Goal: Transaction & Acquisition: Download file/media

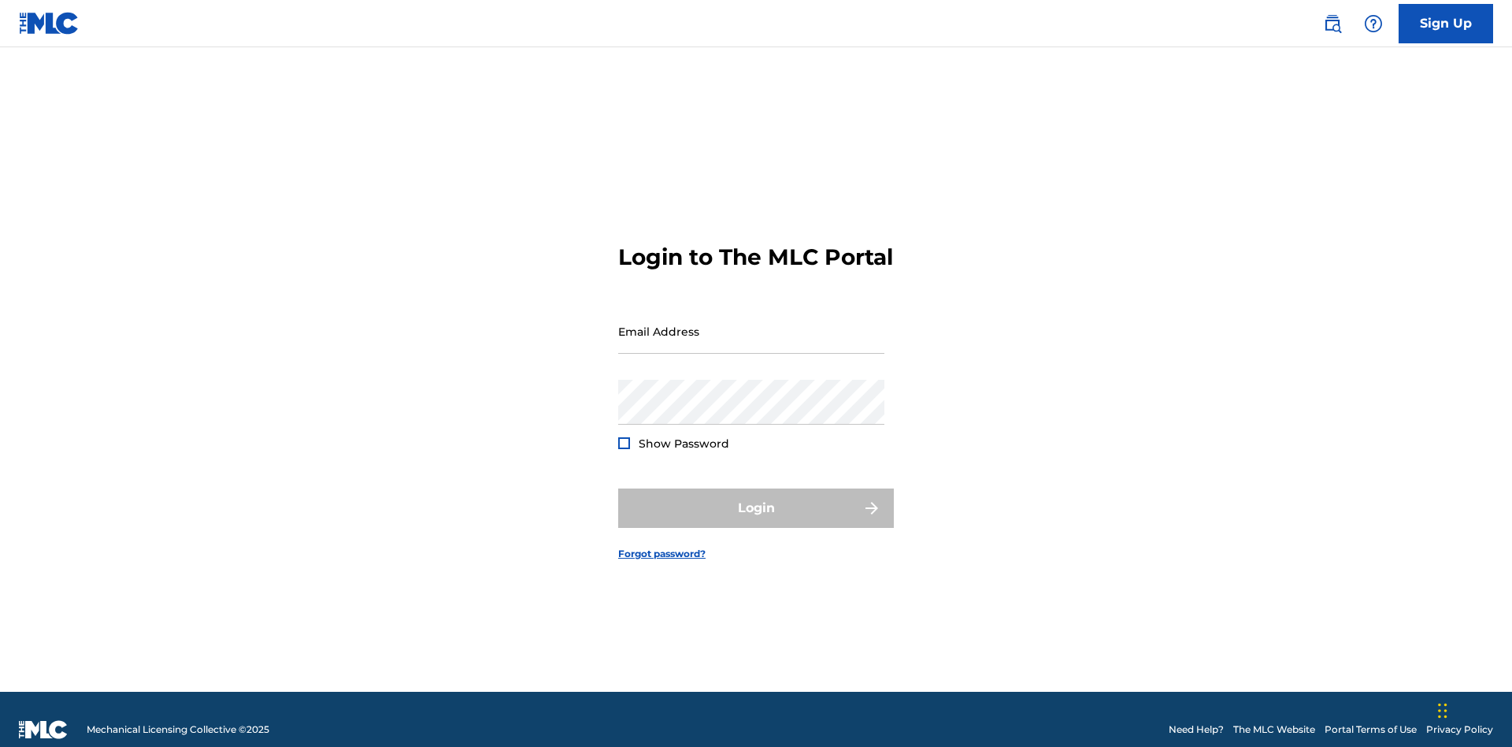
scroll to position [20, 0]
click at [751, 324] on input "Email Address" at bounding box center [751, 331] width 266 height 45
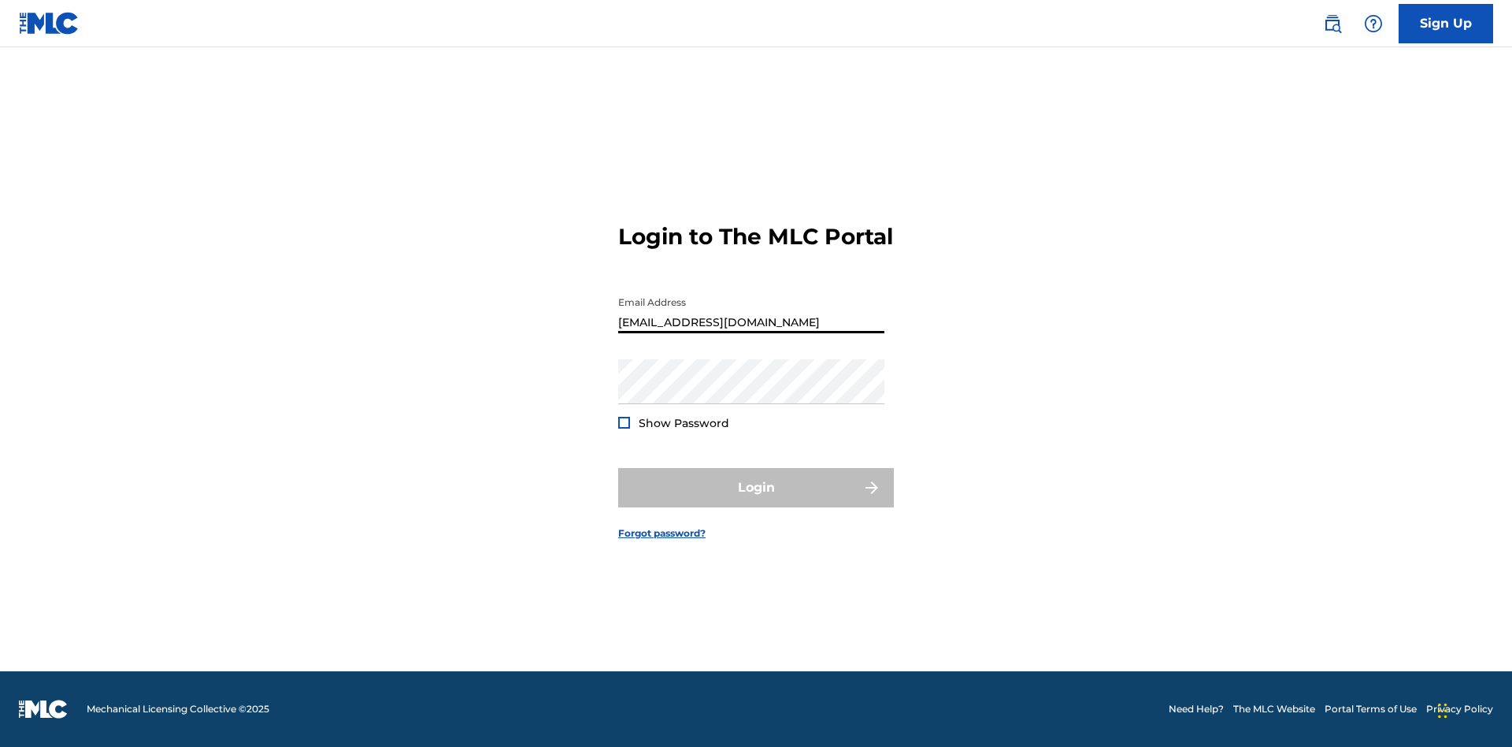
scroll to position [0, 43]
type input "[EMAIL_ADDRESS][DOMAIN_NAME]"
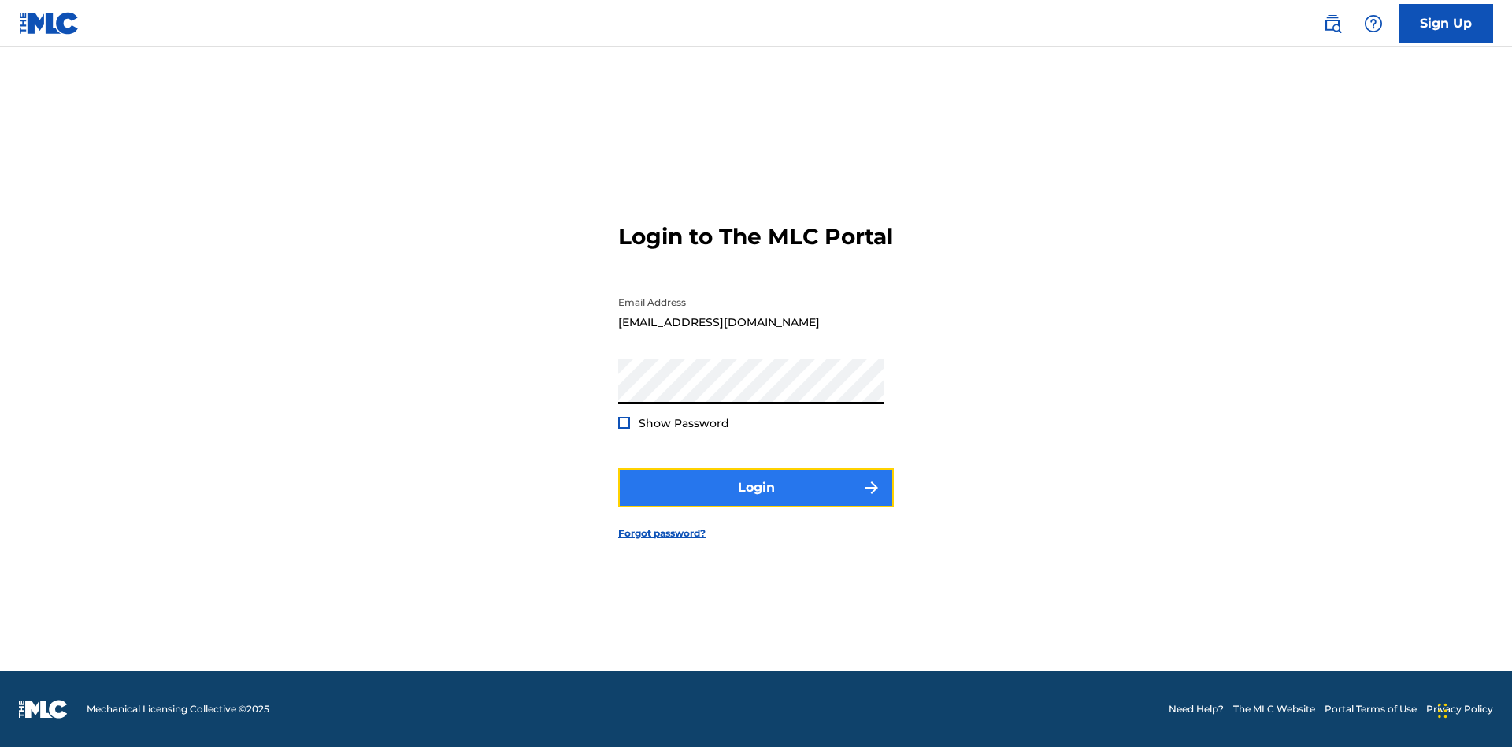
click at [756, 501] on button "Login" at bounding box center [756, 487] width 276 height 39
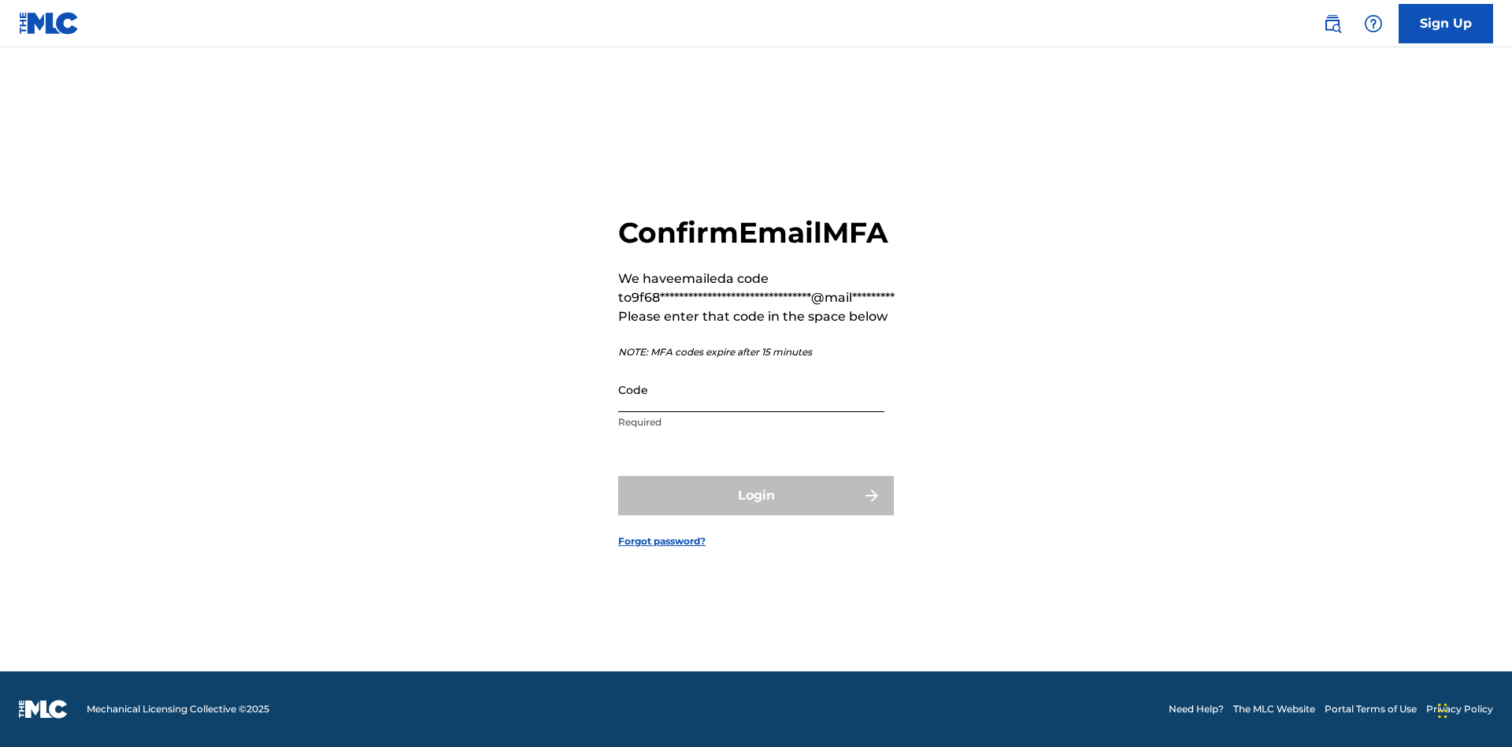
click at [751, 389] on input "Code" at bounding box center [751, 389] width 266 height 45
type input "059901"
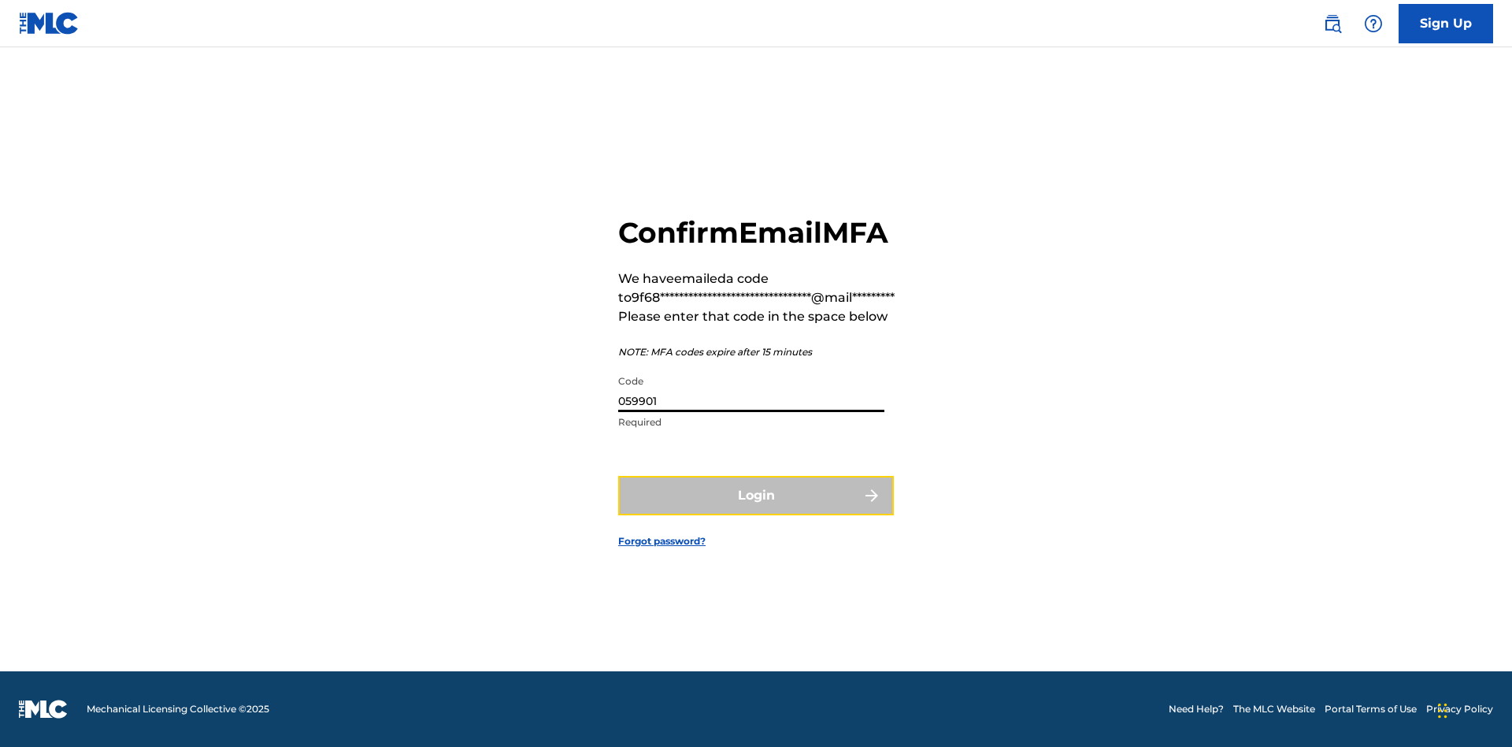
click at [756, 495] on button "Login" at bounding box center [756, 495] width 276 height 39
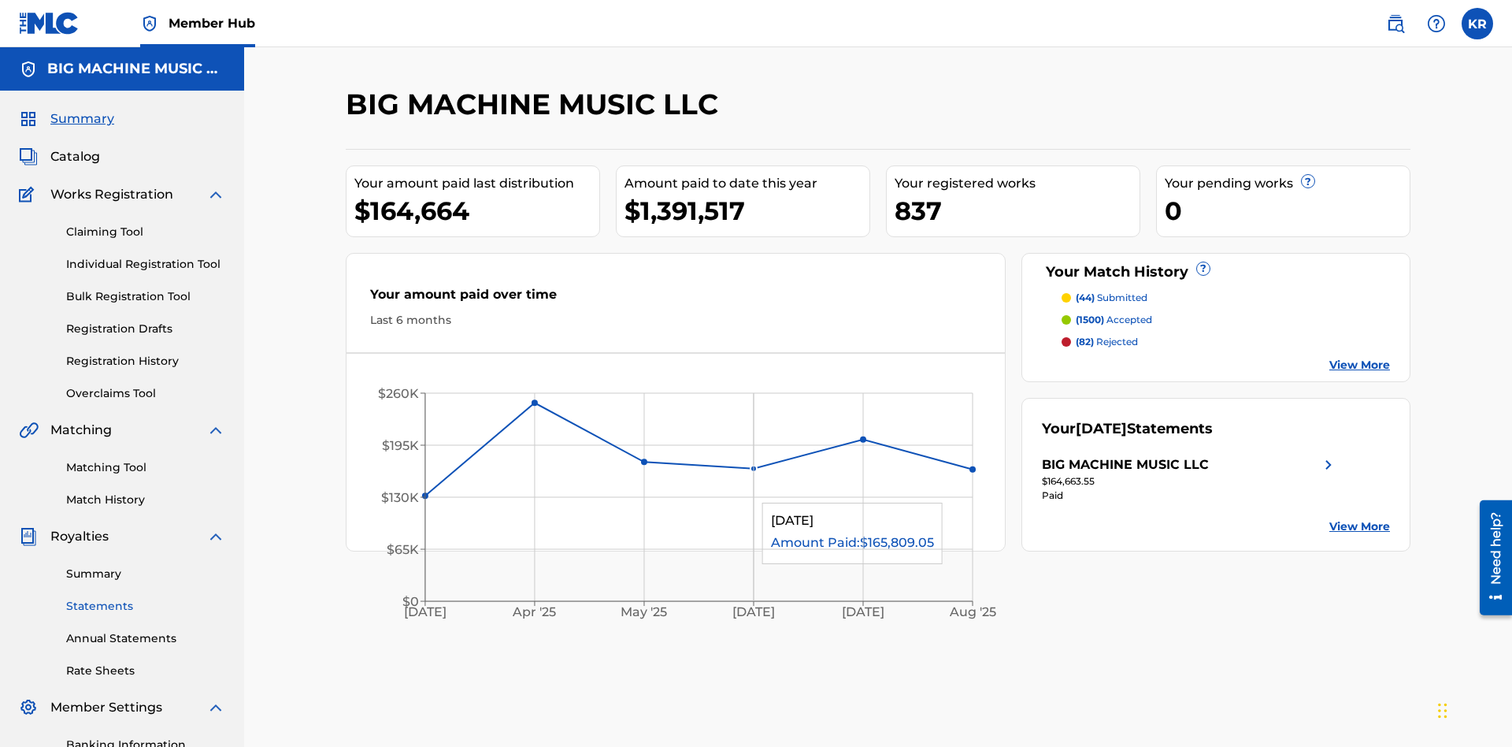
click at [146, 598] on link "Statements" at bounding box center [145, 606] width 159 height 17
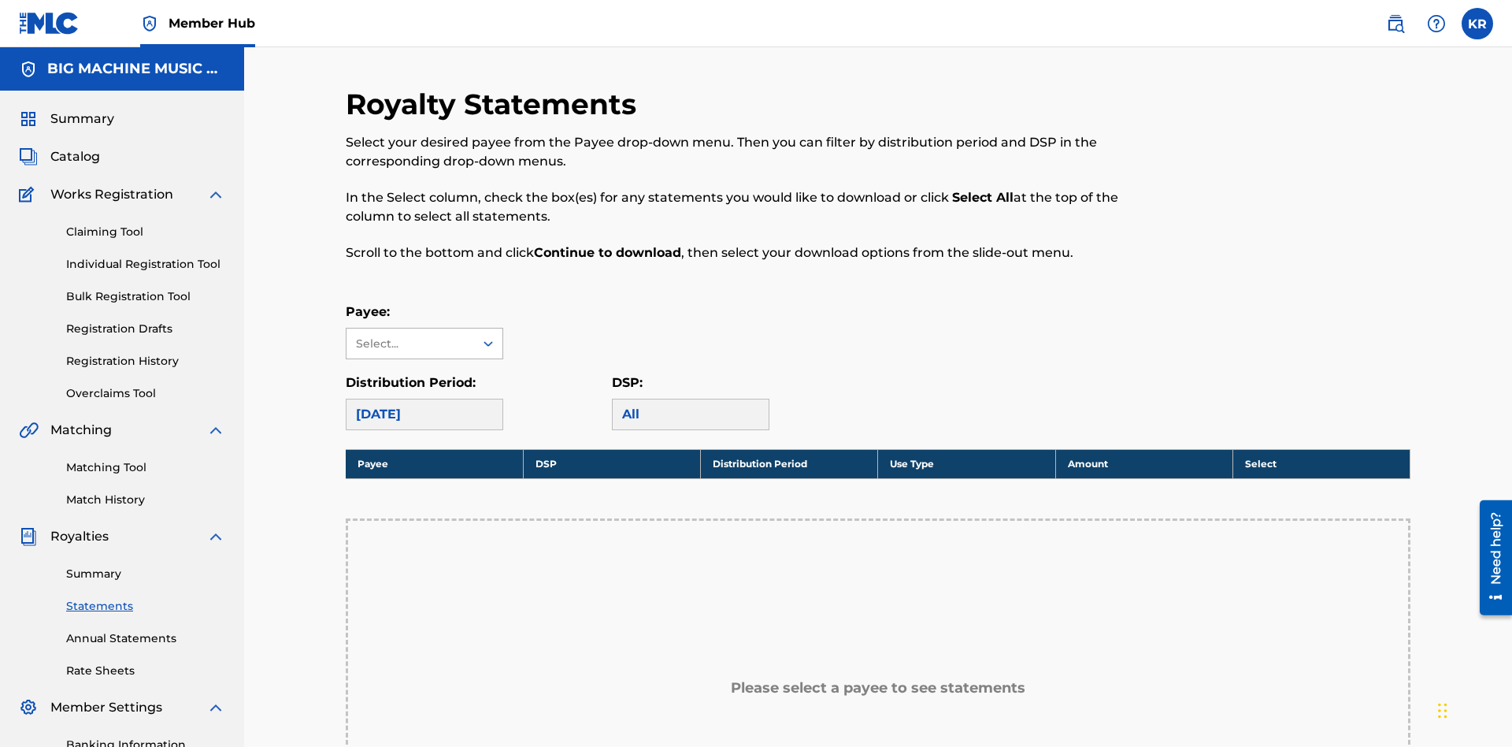
click at [410, 336] on div "Select..." at bounding box center [409, 344] width 107 height 17
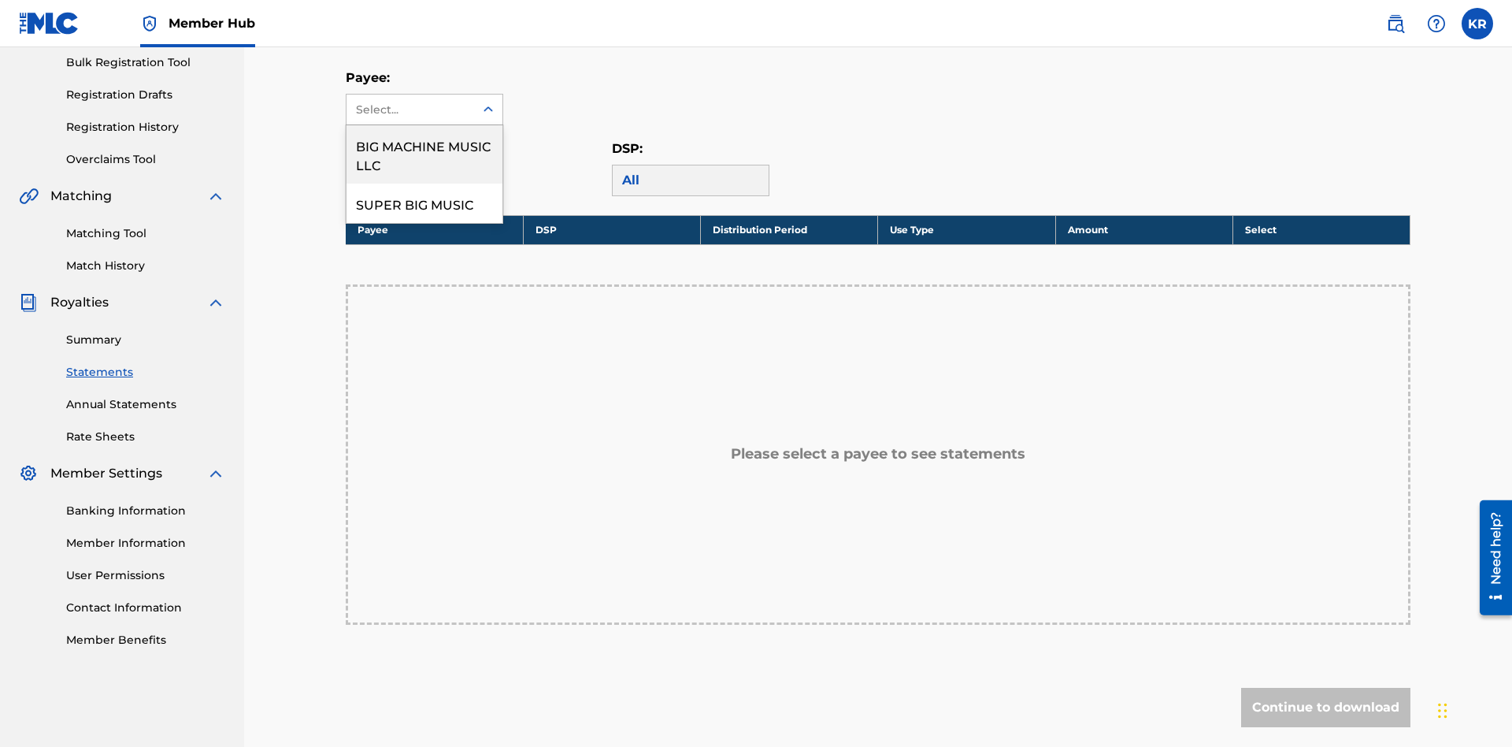
click at [425, 154] on div "BIG MACHINE MUSIC LLC" at bounding box center [425, 154] width 156 height 58
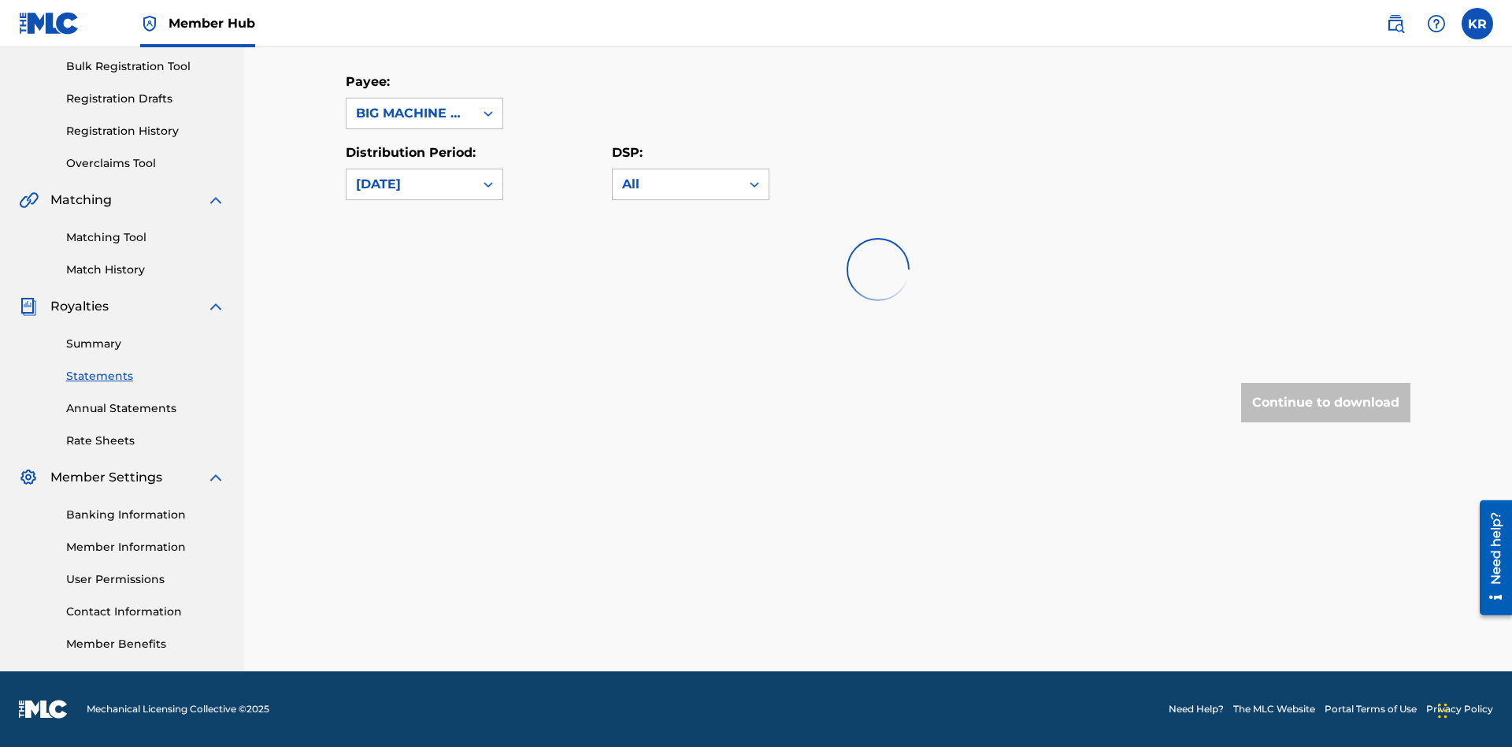
scroll to position [230, 0]
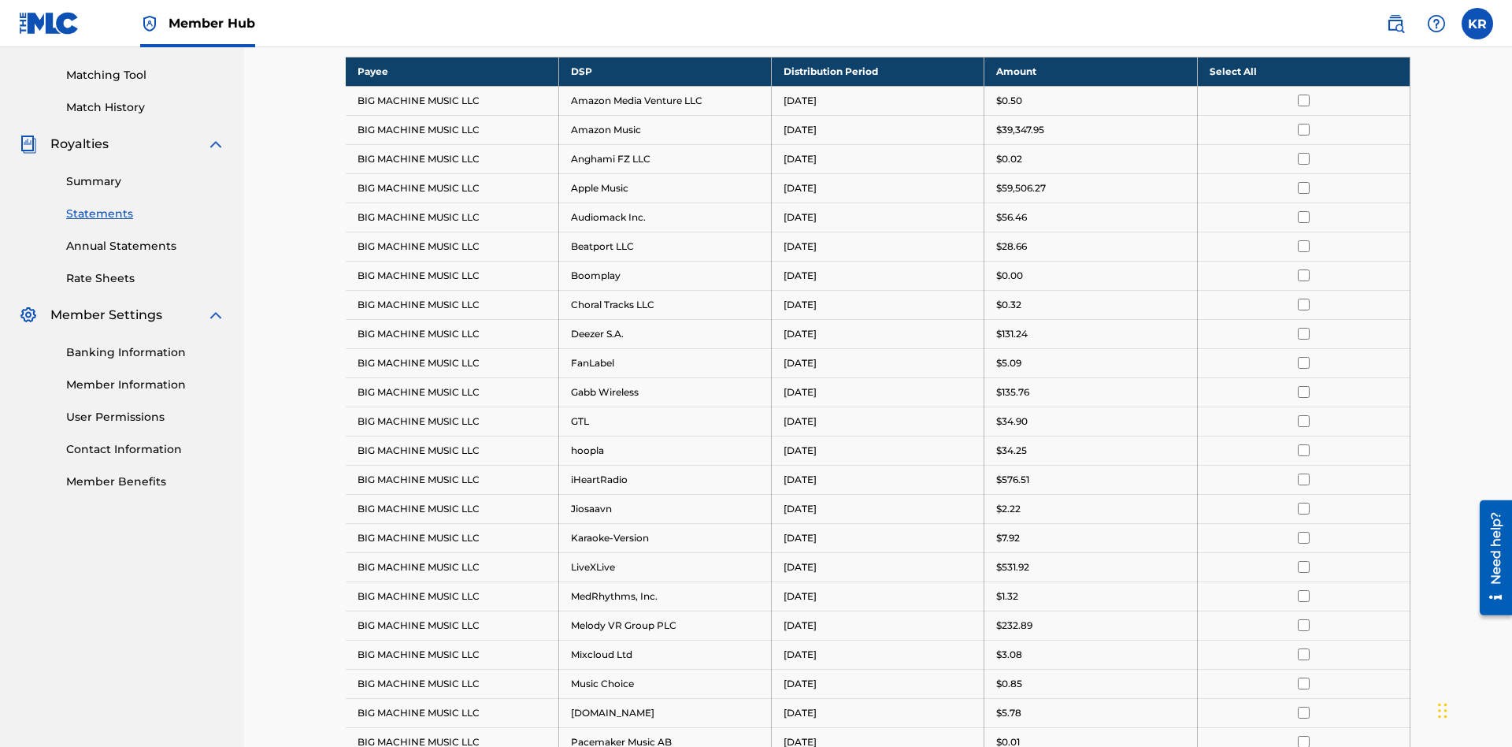
click at [410, 32] on div "[DATE]" at bounding box center [410, 22] width 109 height 19
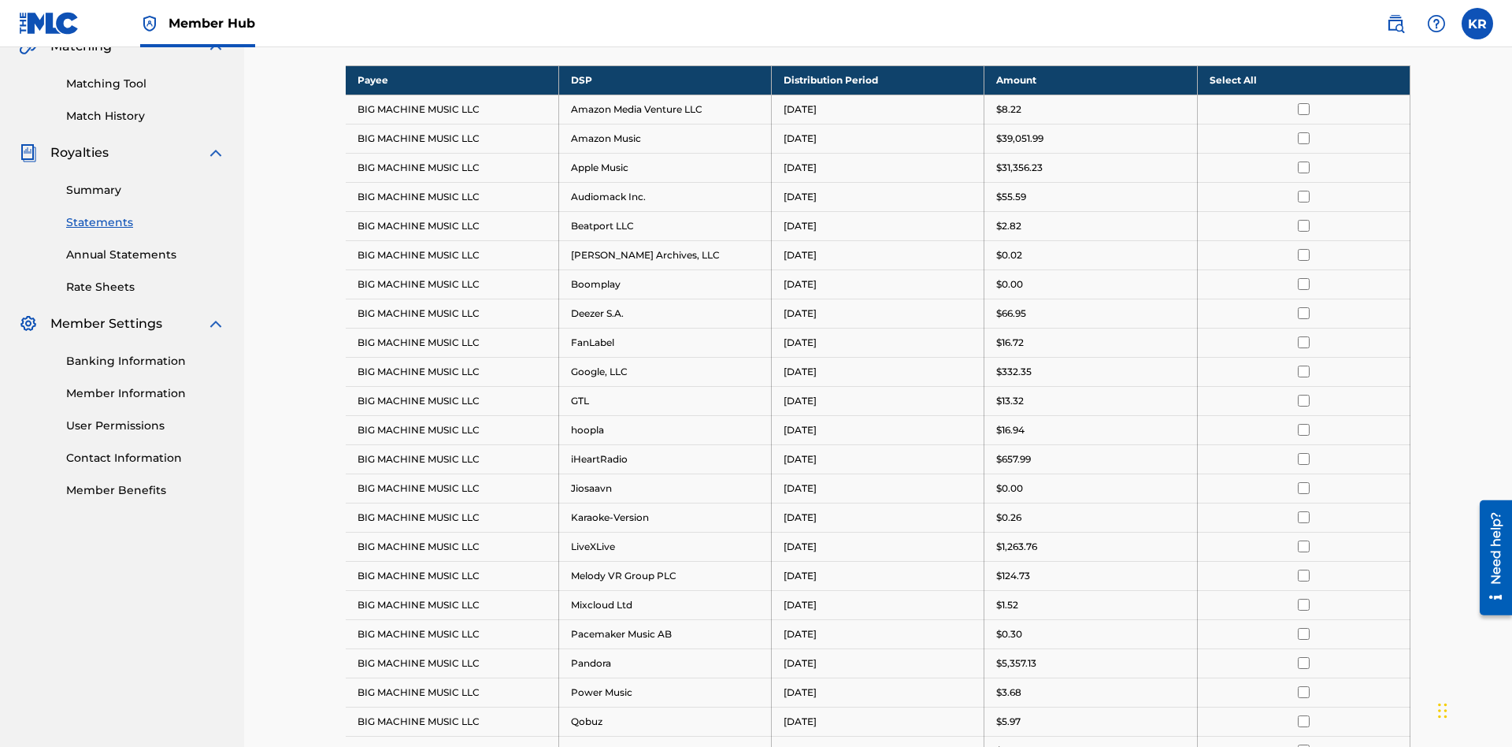
click at [1304, 424] on input "checkbox" at bounding box center [1304, 430] width 12 height 12
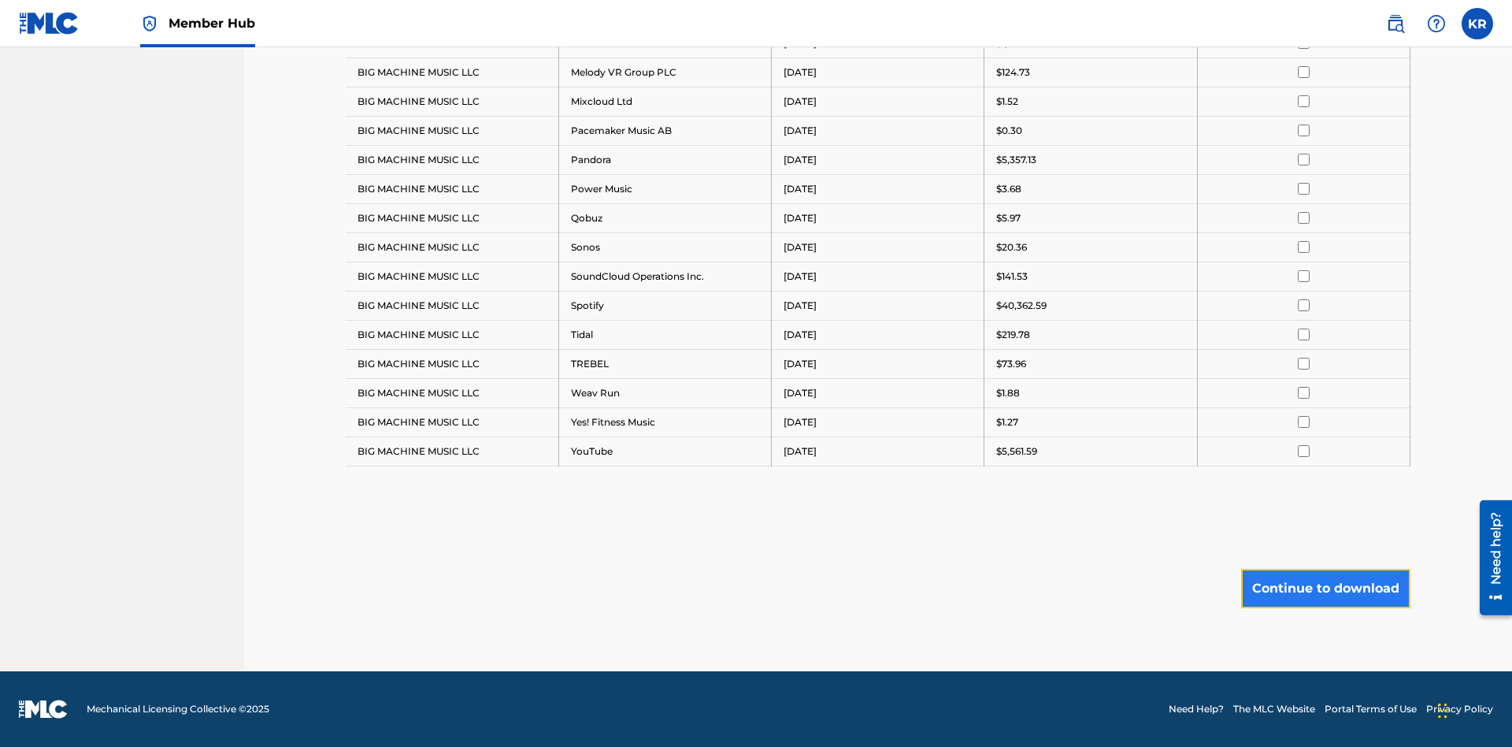
click at [1326, 588] on button "Continue to download" at bounding box center [1325, 588] width 169 height 39
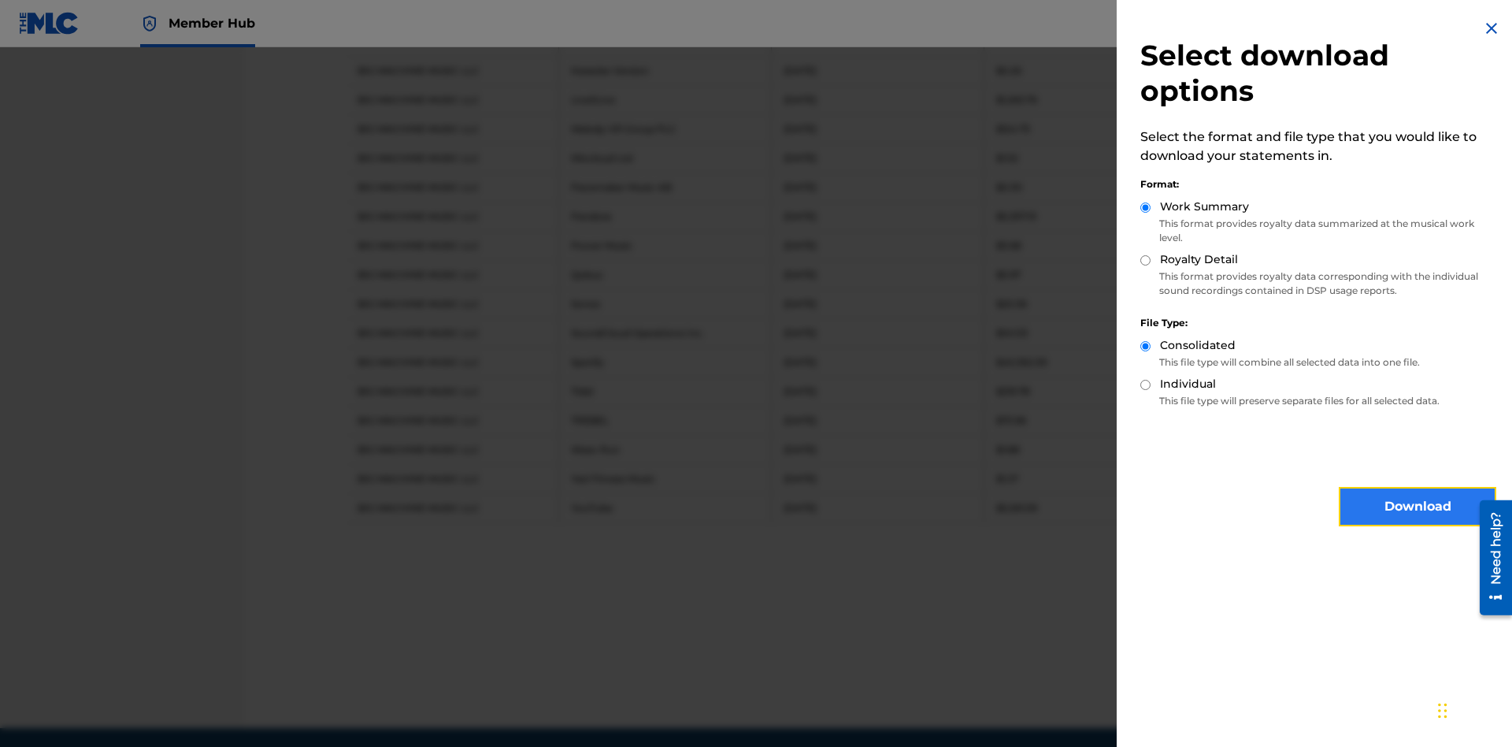
click at [1418, 506] on button "Download" at bounding box center [1418, 506] width 158 height 39
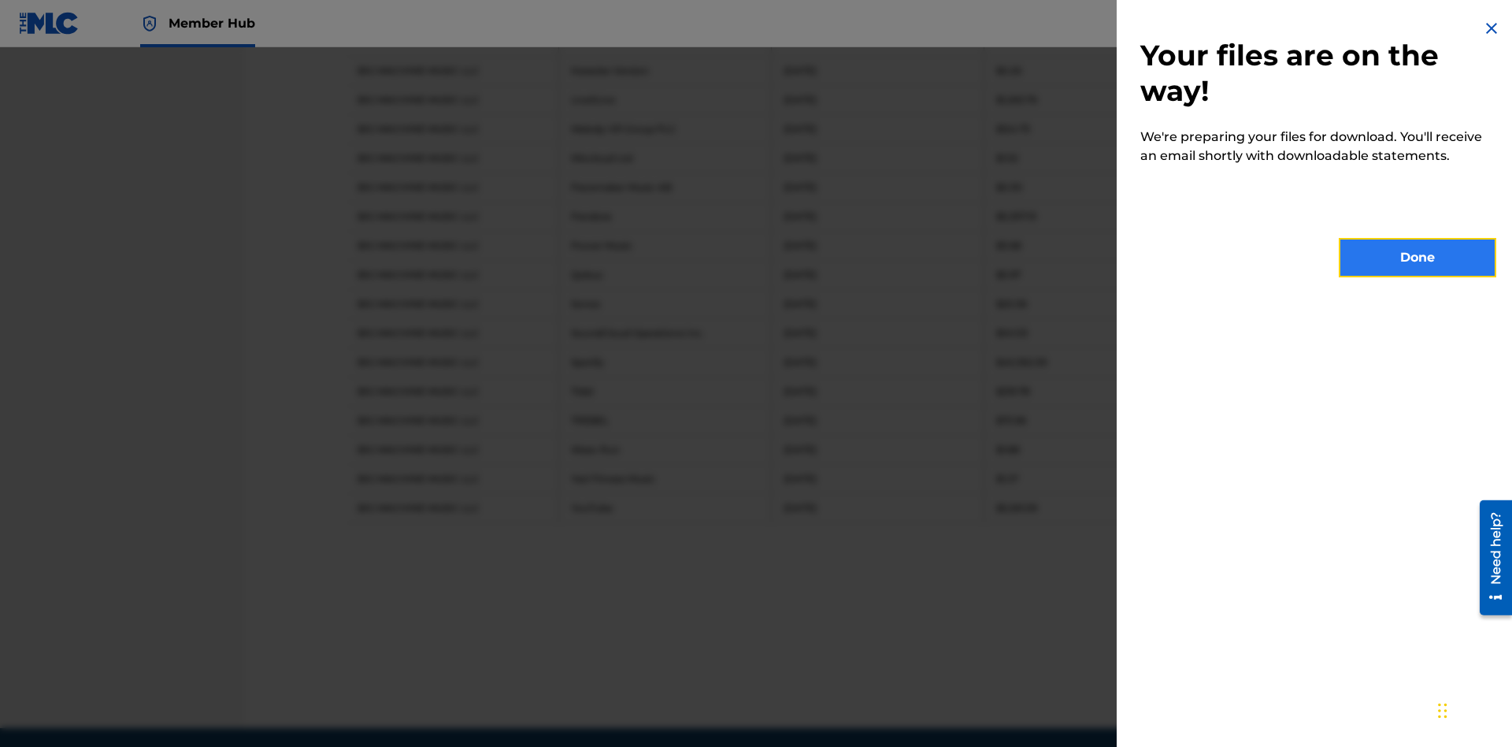
click at [1418, 258] on button "Done" at bounding box center [1418, 257] width 158 height 39
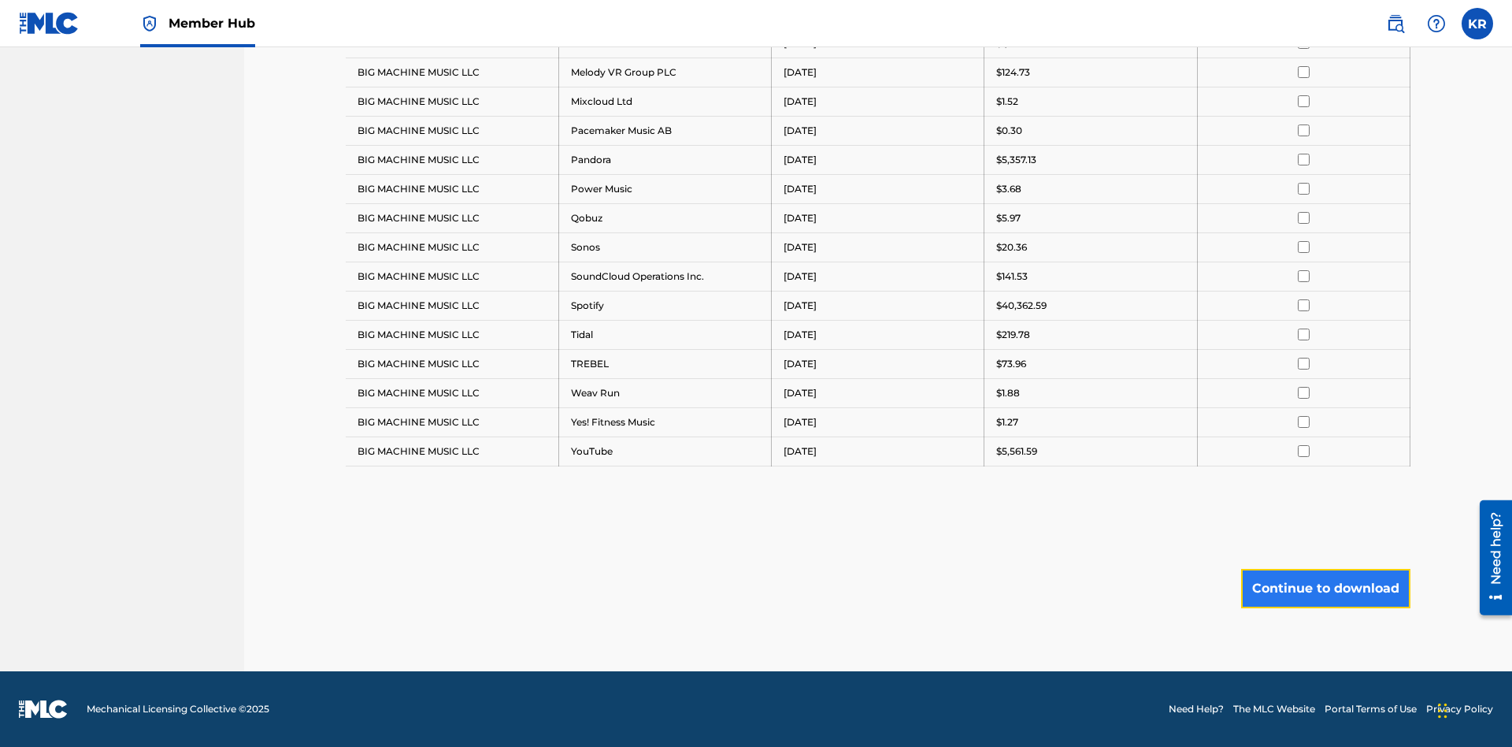
click at [1326, 588] on button "Continue to download" at bounding box center [1325, 588] width 169 height 39
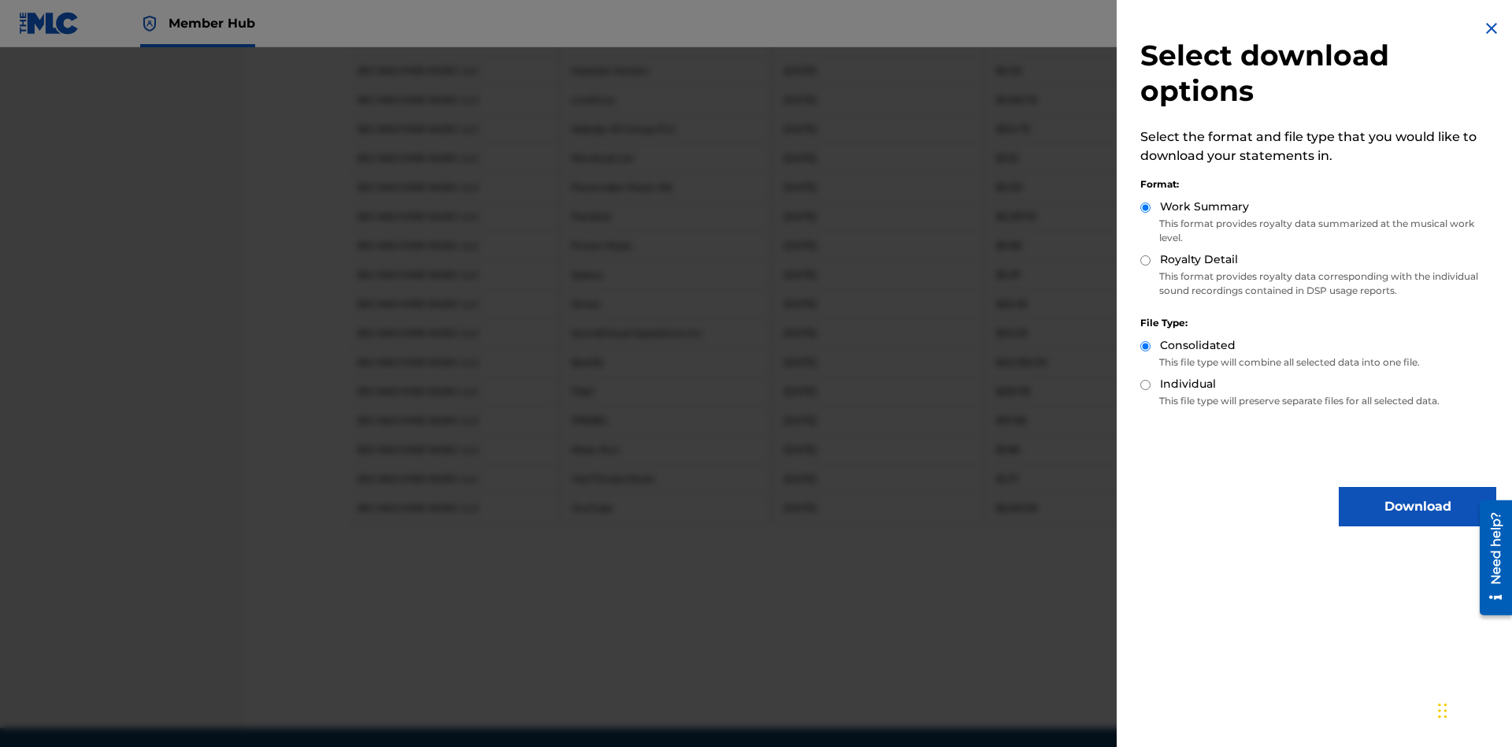
click at [1146, 260] on input "Royalty Detail" at bounding box center [1145, 260] width 10 height 10
radio input "true"
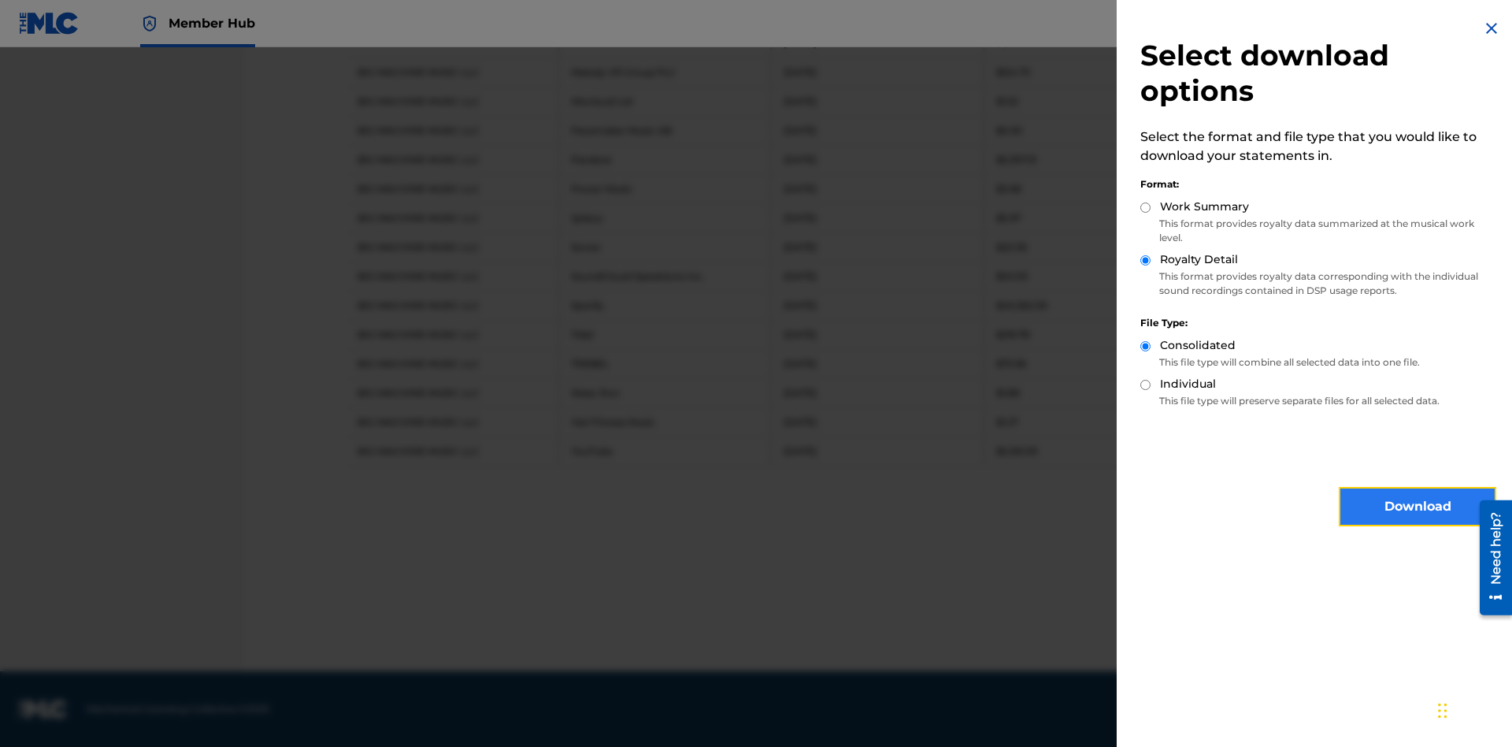
click at [1418, 506] on button "Download" at bounding box center [1418, 506] width 158 height 39
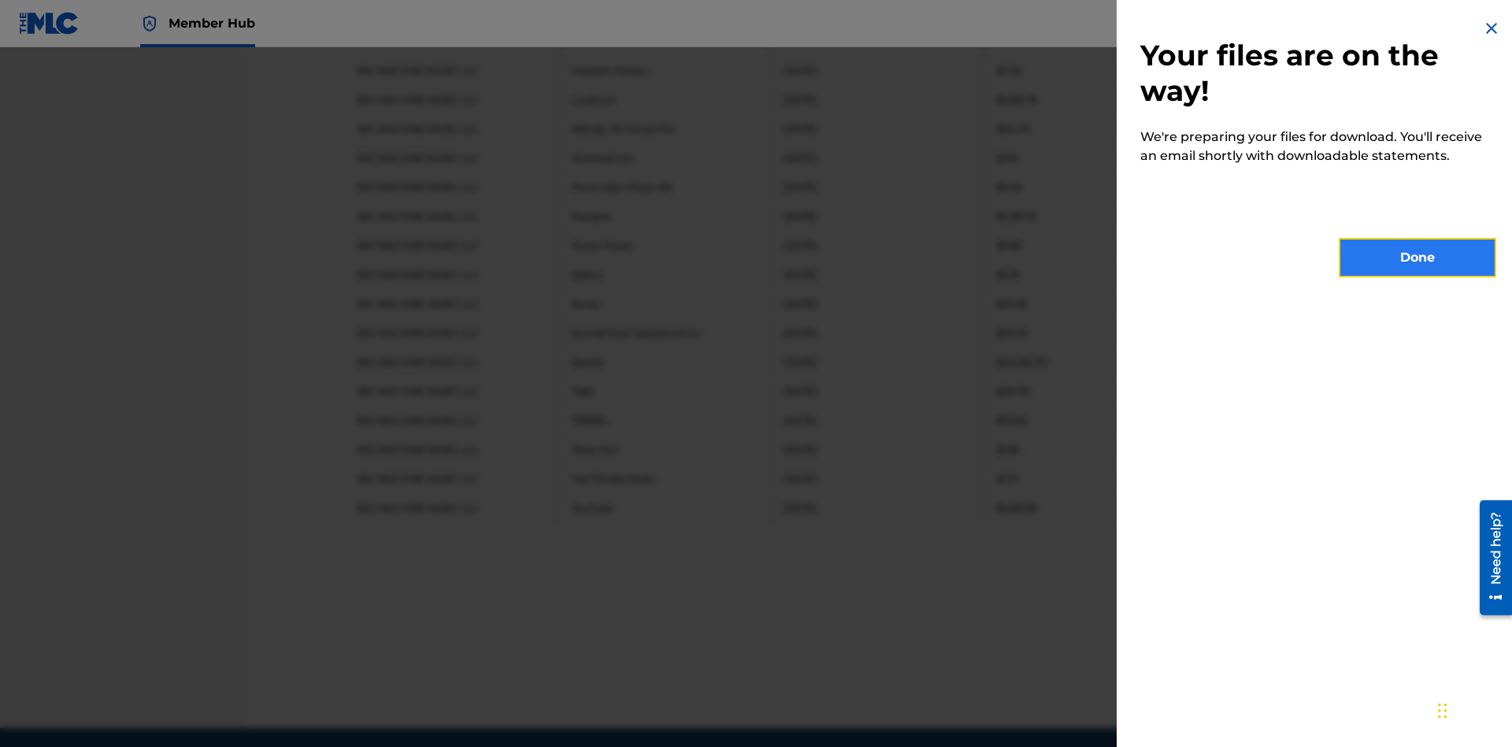
click at [1418, 258] on button "Done" at bounding box center [1418, 257] width 158 height 39
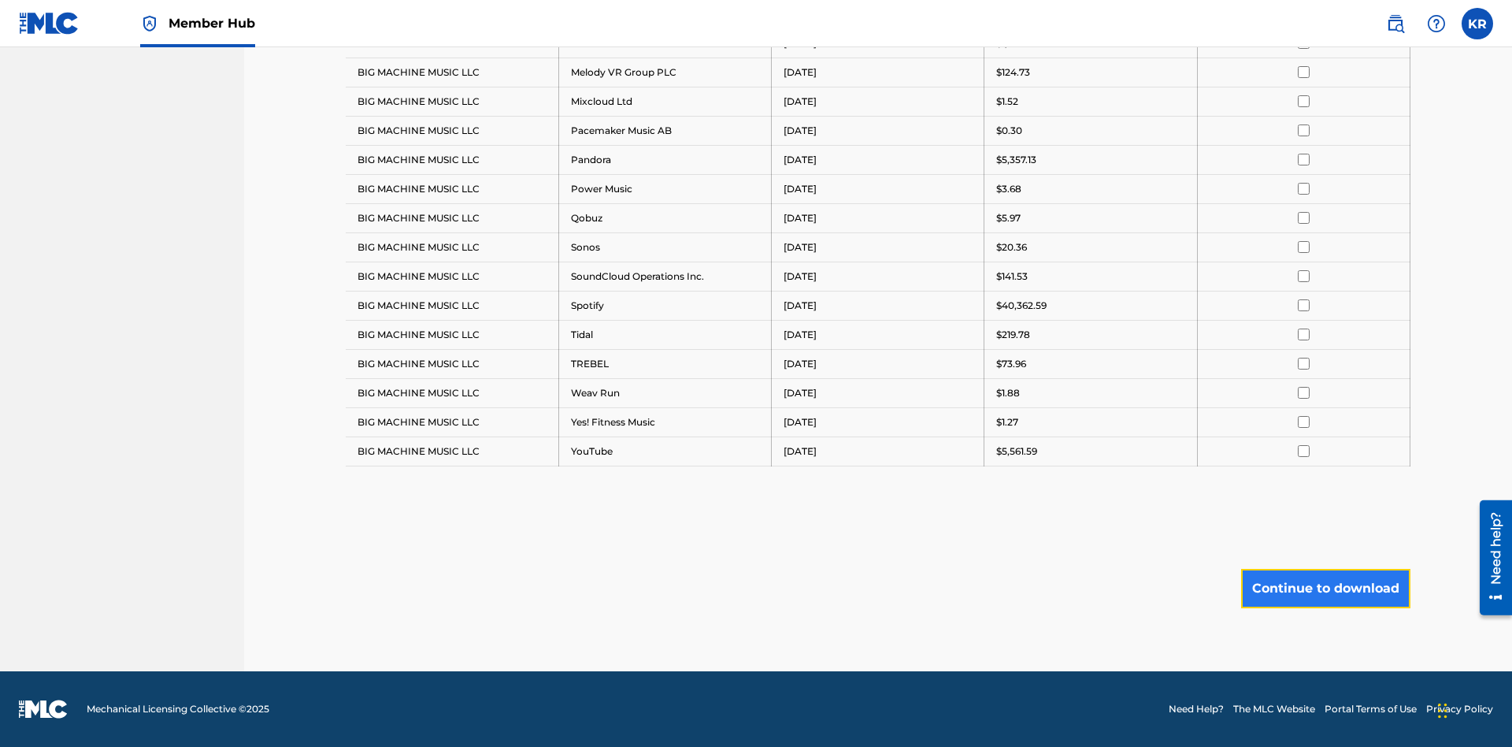
click at [1326, 588] on button "Continue to download" at bounding box center [1325, 588] width 169 height 39
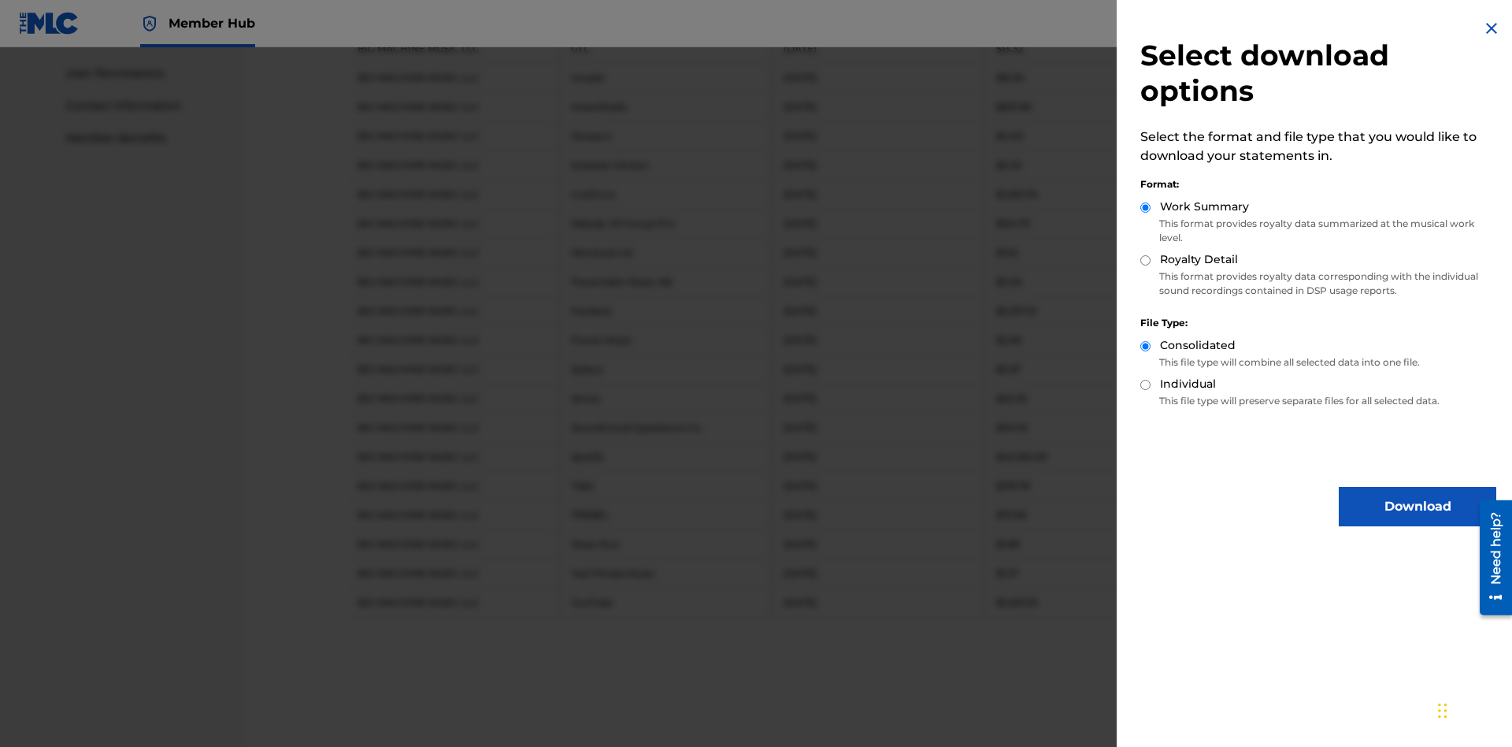
click at [1146, 384] on input "Individual" at bounding box center [1145, 385] width 10 height 10
radio input "true"
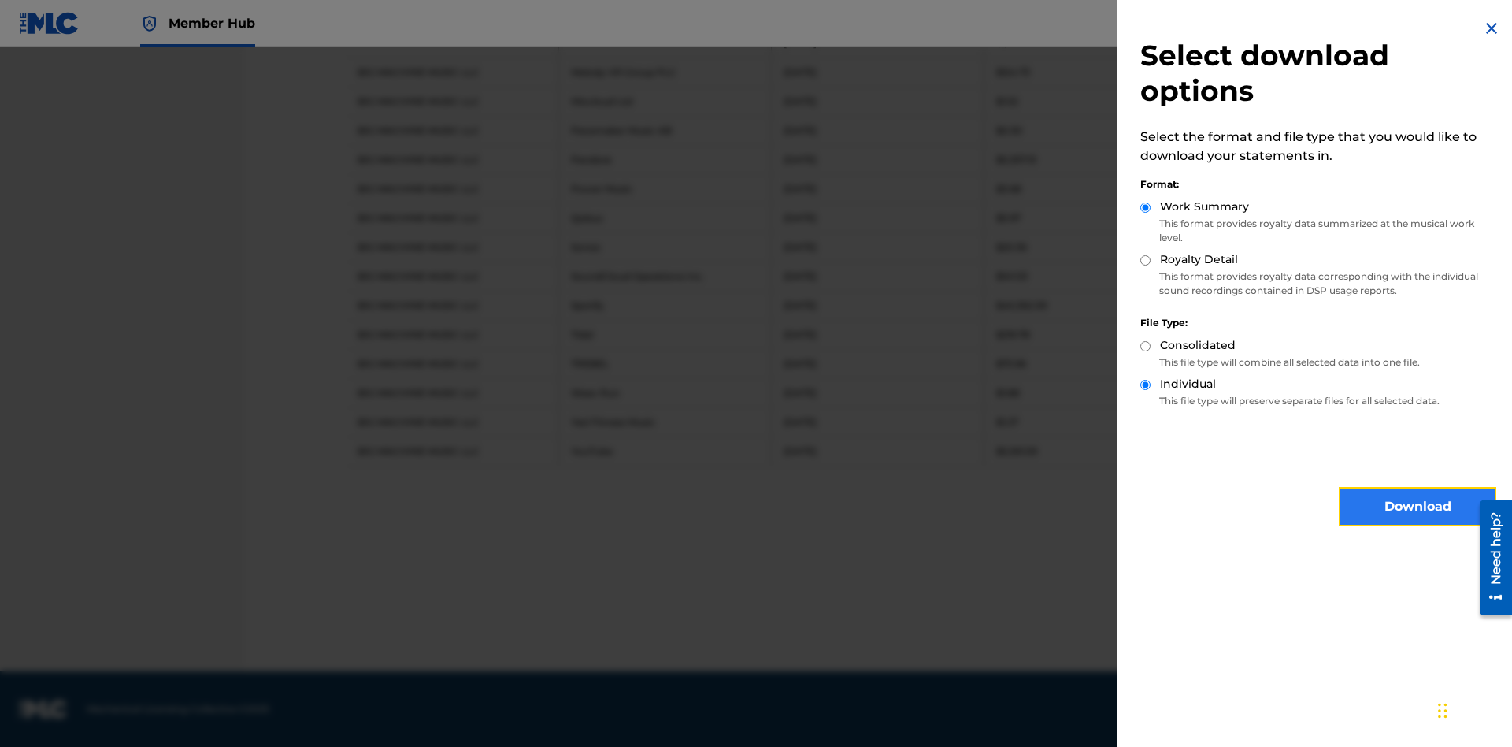
click at [1418, 506] on button "Download" at bounding box center [1418, 506] width 158 height 39
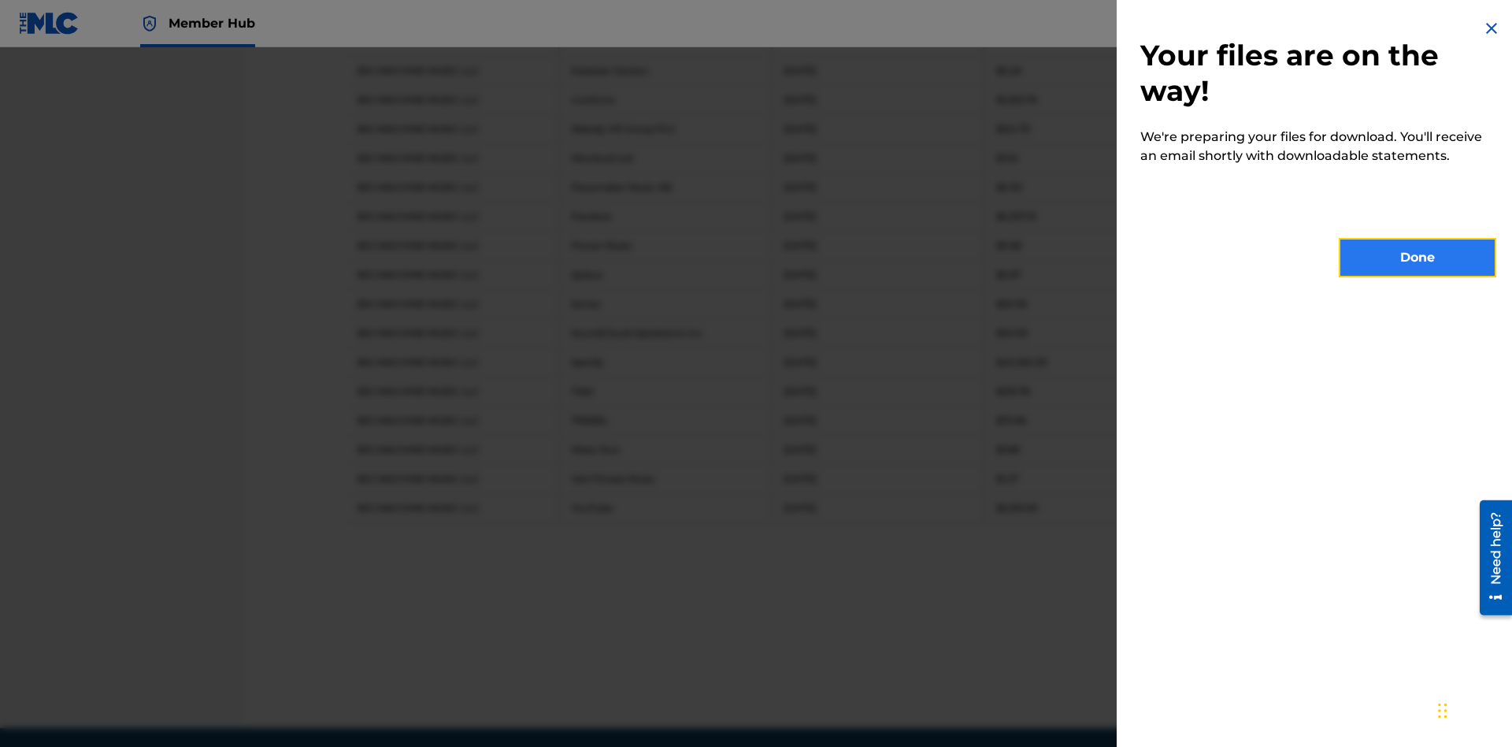
click at [1418, 258] on button "Done" at bounding box center [1418, 257] width 158 height 39
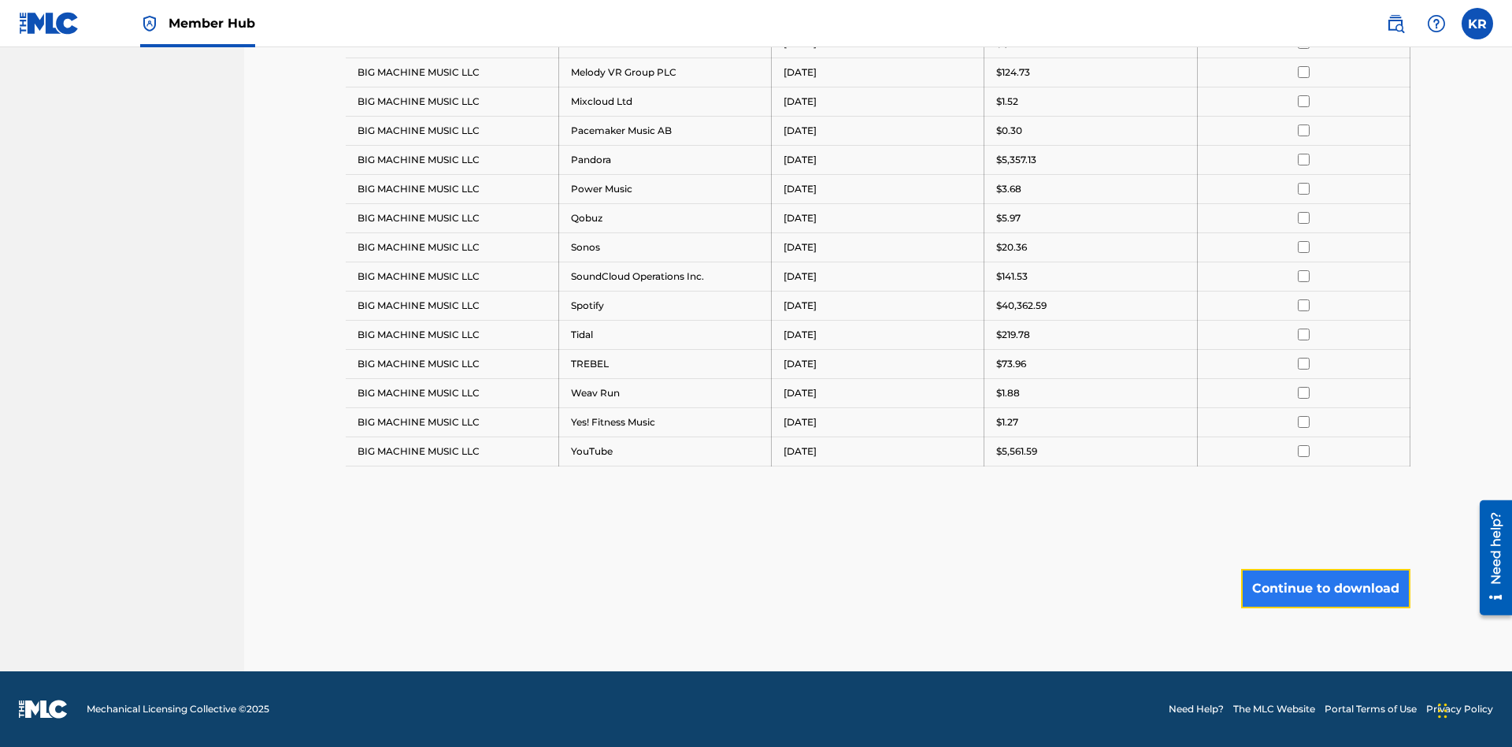
click at [1326, 588] on button "Continue to download" at bounding box center [1325, 588] width 169 height 39
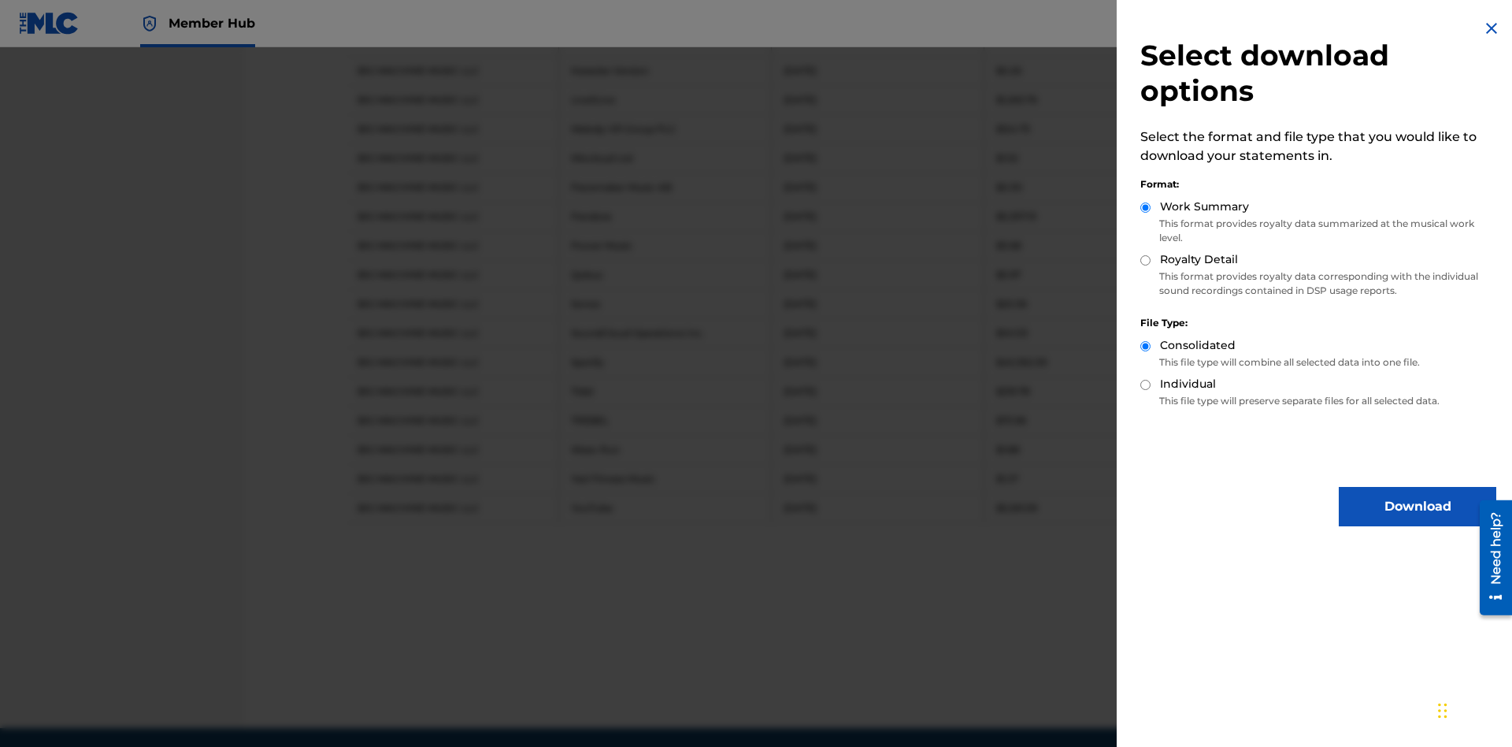
click at [1146, 260] on input "Royalty Detail" at bounding box center [1145, 260] width 10 height 10
radio input "true"
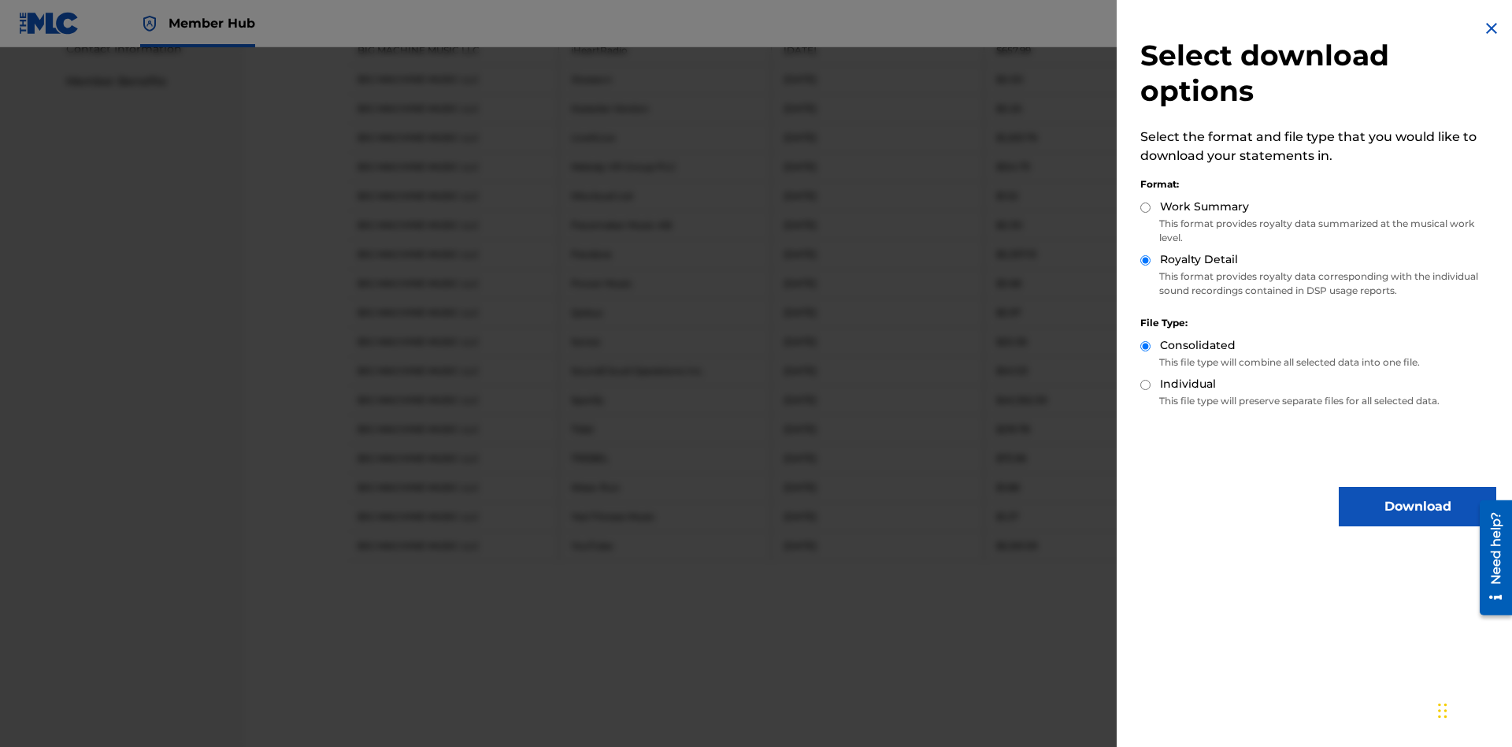
click at [1146, 384] on input "Individual" at bounding box center [1145, 385] width 10 height 10
radio input "true"
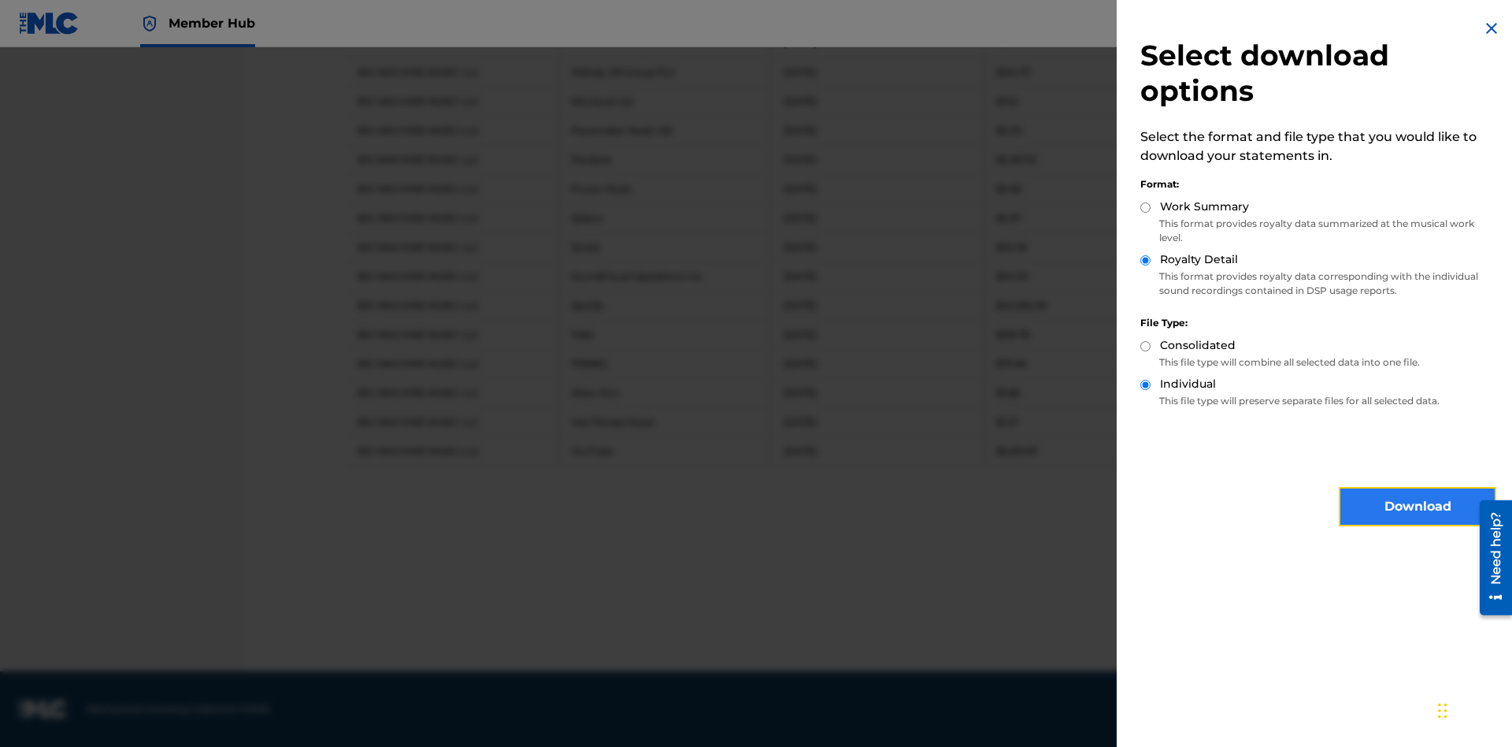
click at [1418, 506] on button "Download" at bounding box center [1418, 506] width 158 height 39
